Goal: Task Accomplishment & Management: Manage account settings

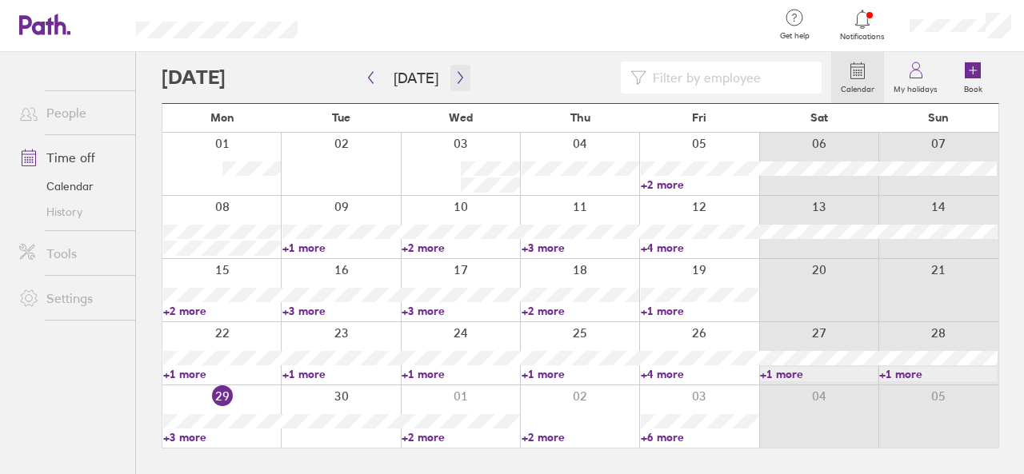
click at [450, 70] on button "button" at bounding box center [460, 78] width 20 height 26
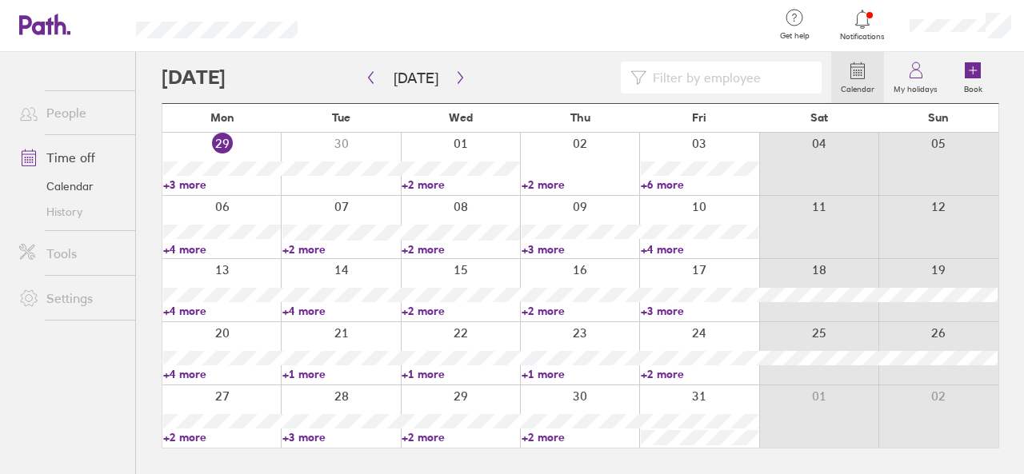
click at [672, 375] on link "+2 more" at bounding box center [700, 374] width 118 height 14
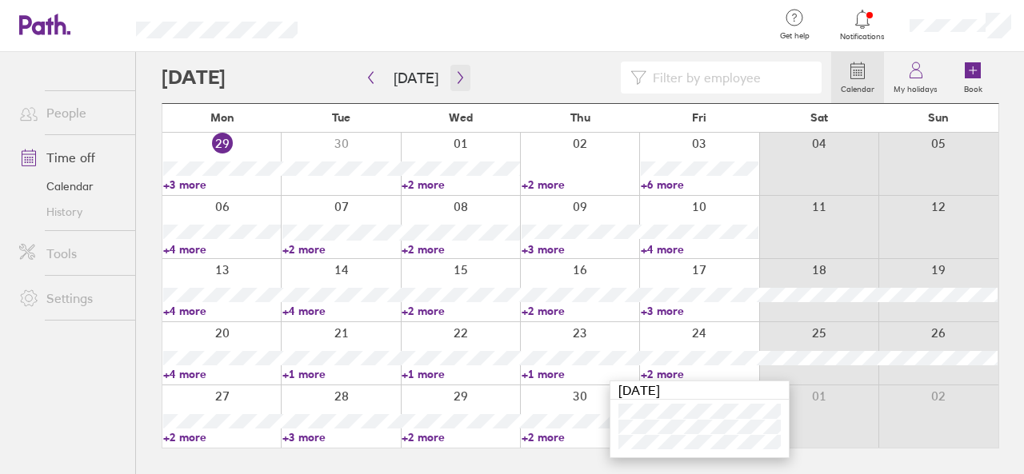
click at [457, 74] on icon "button" at bounding box center [460, 77] width 12 height 13
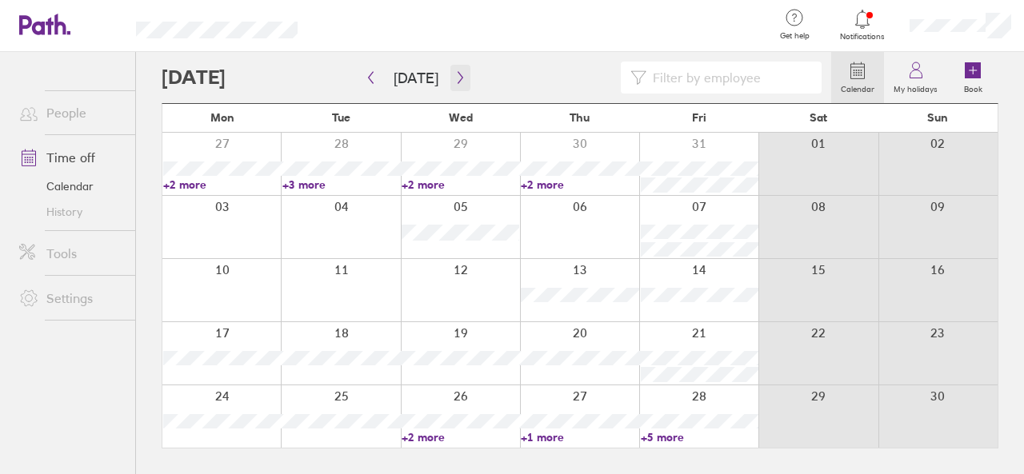
click at [457, 73] on icon "button" at bounding box center [459, 78] width 5 height 12
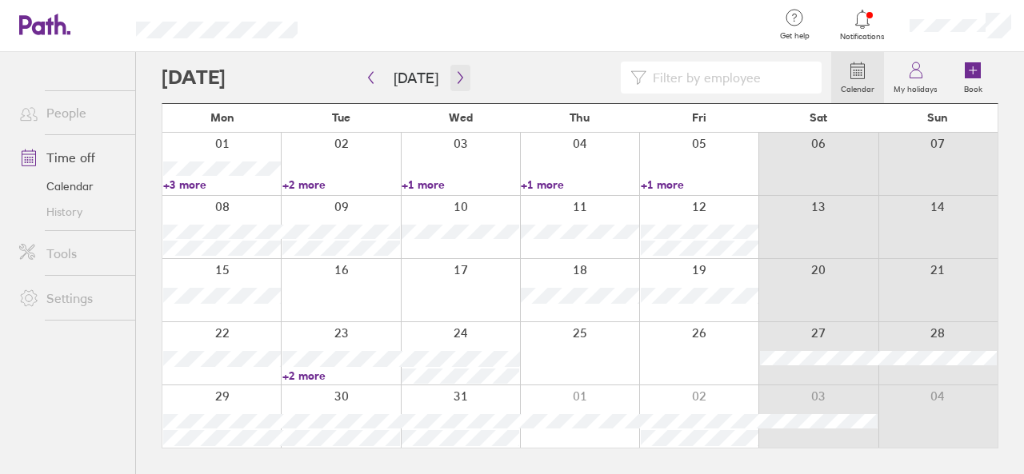
click at [457, 73] on icon "button" at bounding box center [459, 78] width 5 height 12
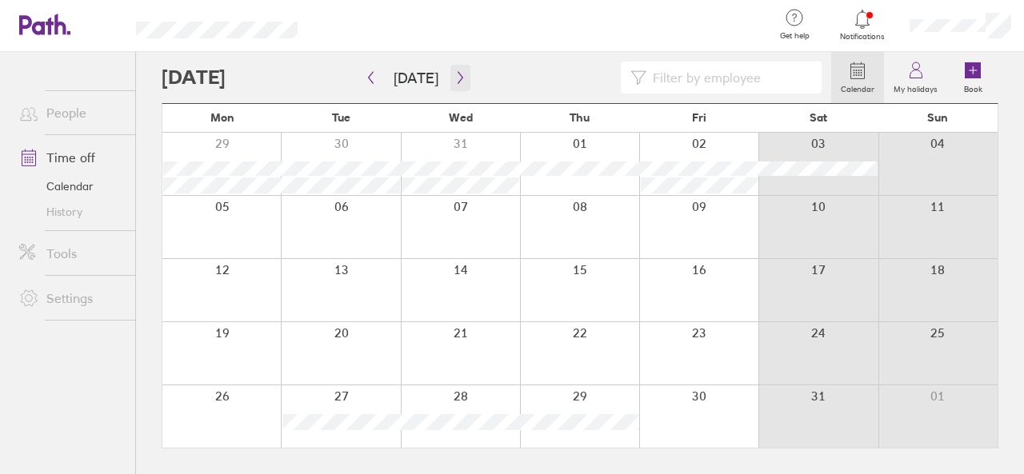
click at [457, 73] on icon "button" at bounding box center [459, 78] width 5 height 12
click at [454, 74] on icon "button" at bounding box center [460, 77] width 12 height 13
